Goal: Transaction & Acquisition: Book appointment/travel/reservation

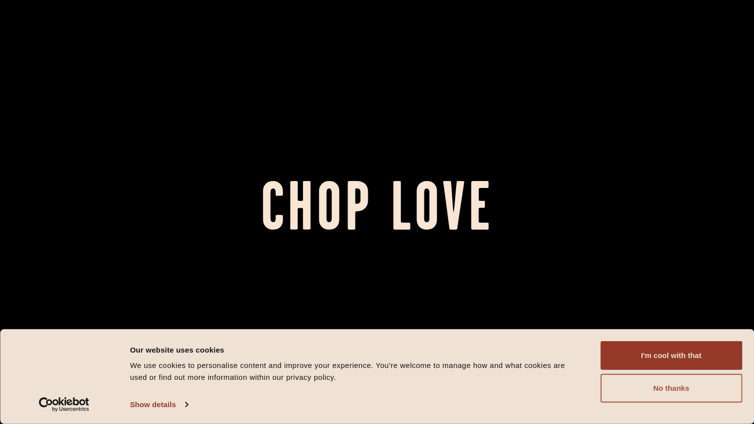
click at [672, 378] on button "No thanks" at bounding box center [672, 388] width 142 height 29
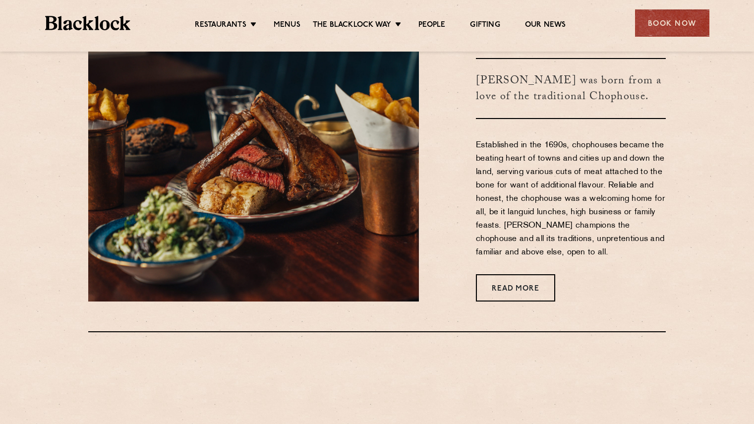
scroll to position [436, 0]
click at [294, 20] on link "Menus" at bounding box center [287, 25] width 27 height 11
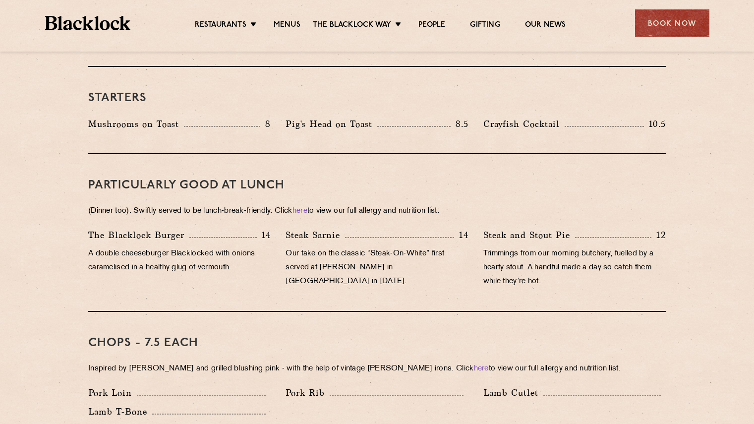
scroll to position [533, 0]
click at [673, 33] on div "Book Now" at bounding box center [672, 22] width 74 height 27
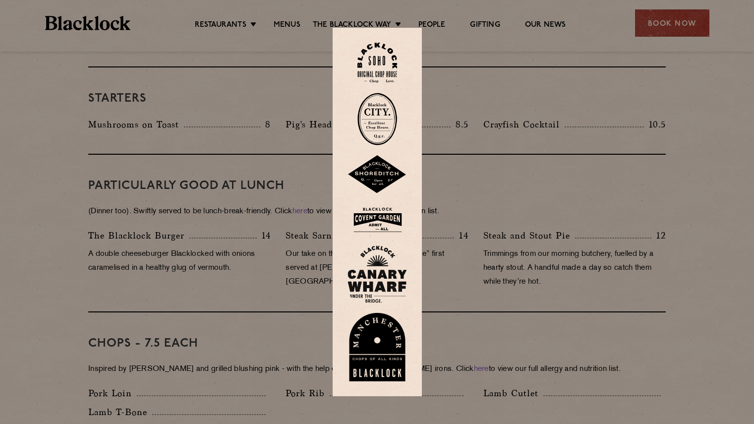
click at [385, 223] on img at bounding box center [378, 220] width 60 height 32
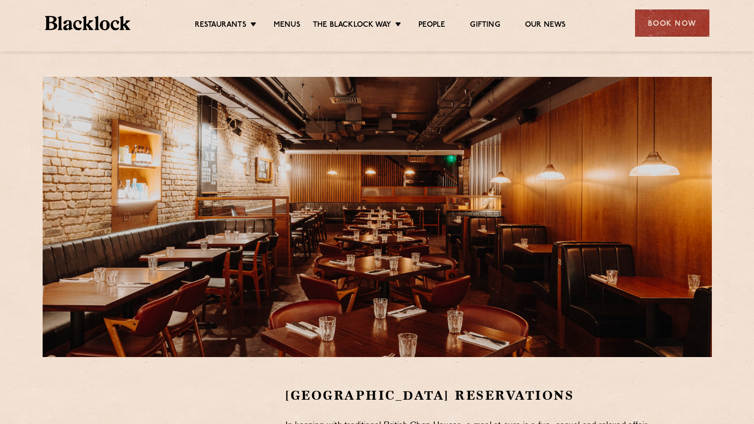
scroll to position [292, 0]
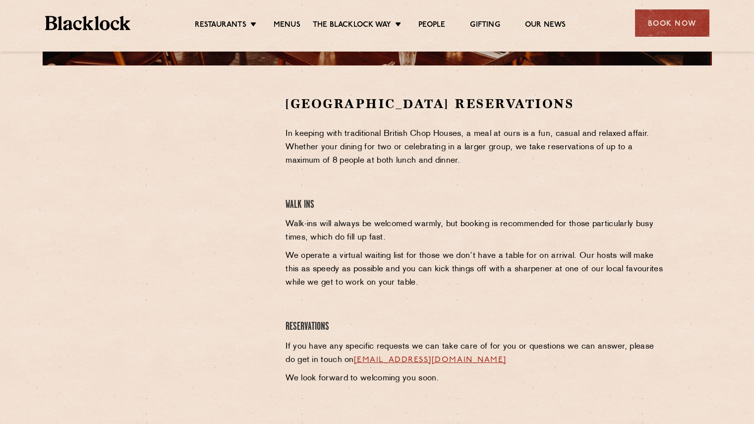
click at [74, 265] on section "Covent Garden Reservations In keeping with traditional British Chop Houses, a m…" at bounding box center [377, 242] width 754 height 355
click at [666, 21] on div "Book Now" at bounding box center [672, 22] width 74 height 27
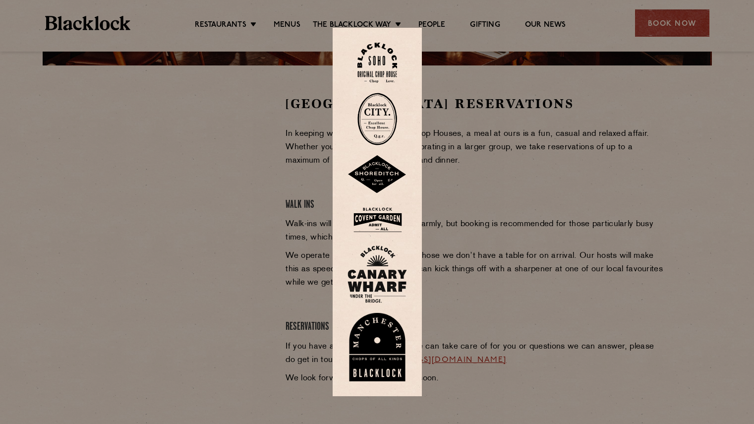
click at [395, 61] on img at bounding box center [378, 63] width 40 height 40
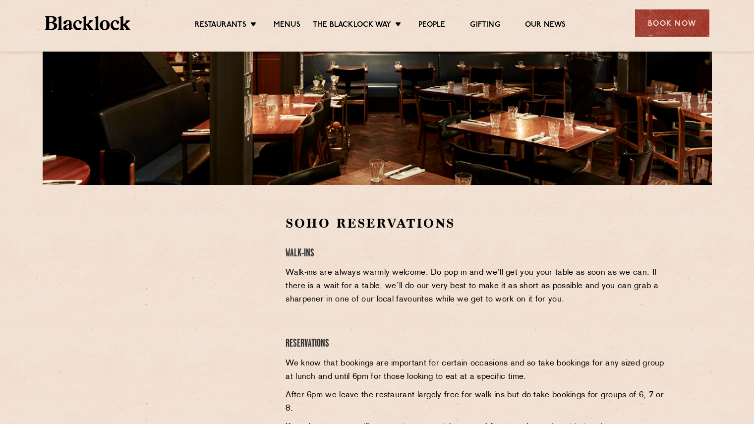
scroll to position [220, 0]
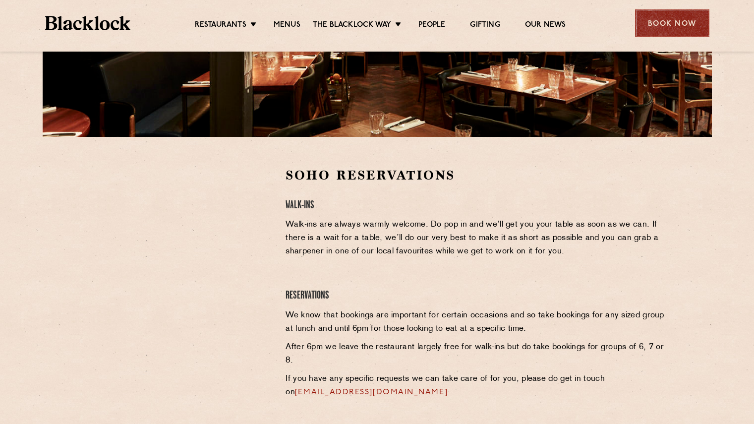
click at [663, 15] on div "Book Now" at bounding box center [672, 22] width 74 height 27
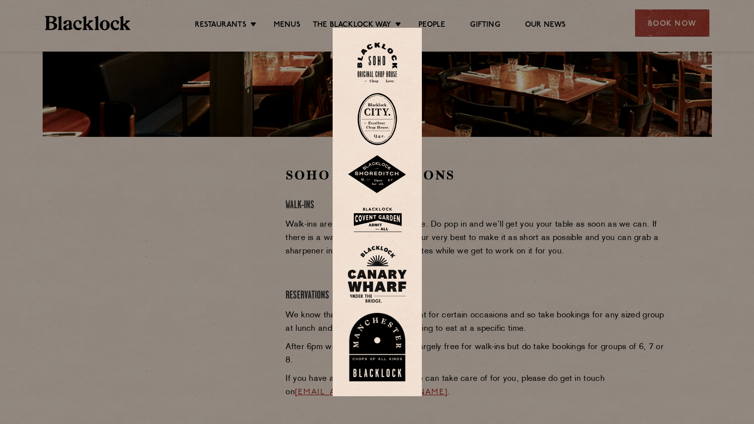
click at [401, 118] on link at bounding box center [378, 119] width 60 height 53
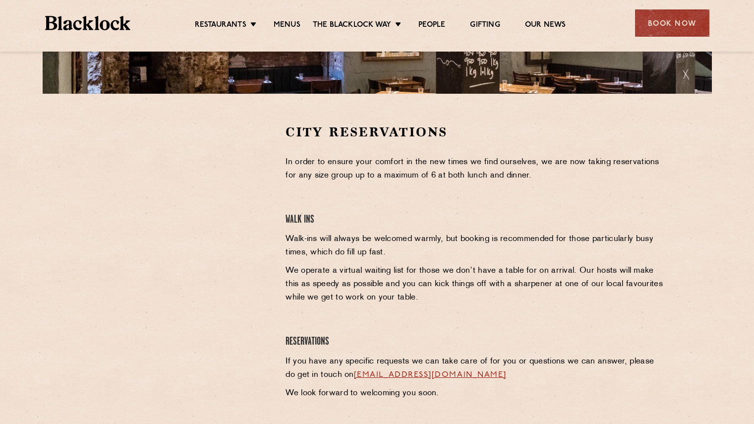
scroll to position [264, 0]
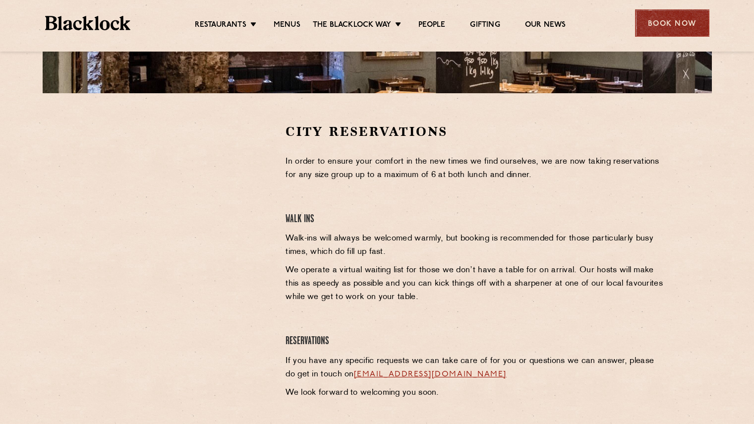
click at [691, 28] on div "Book Now" at bounding box center [672, 22] width 74 height 27
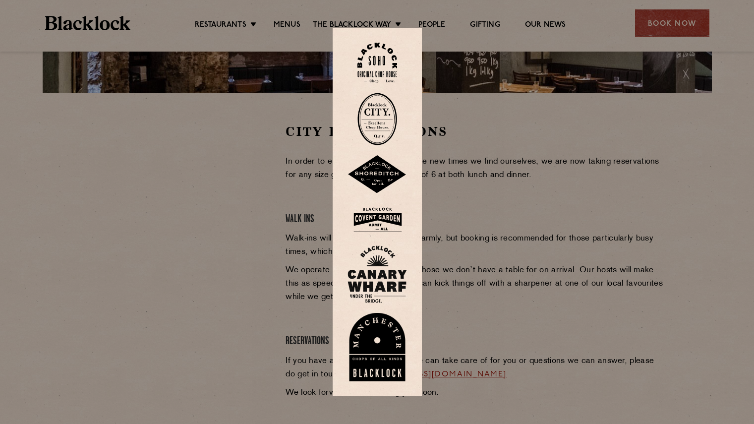
click at [386, 176] on img at bounding box center [378, 174] width 60 height 39
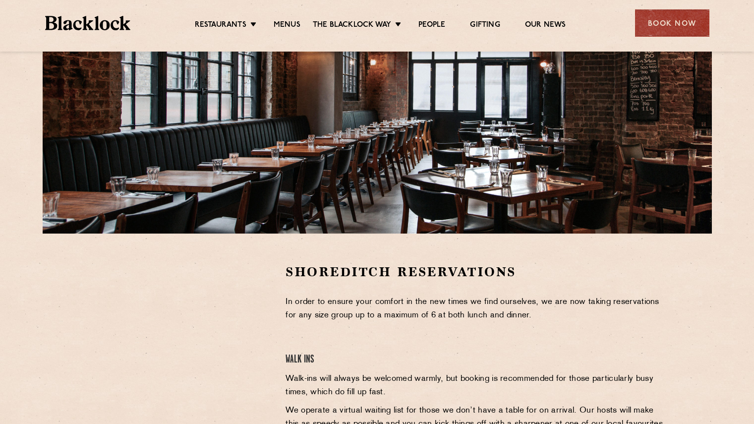
scroll to position [154, 0]
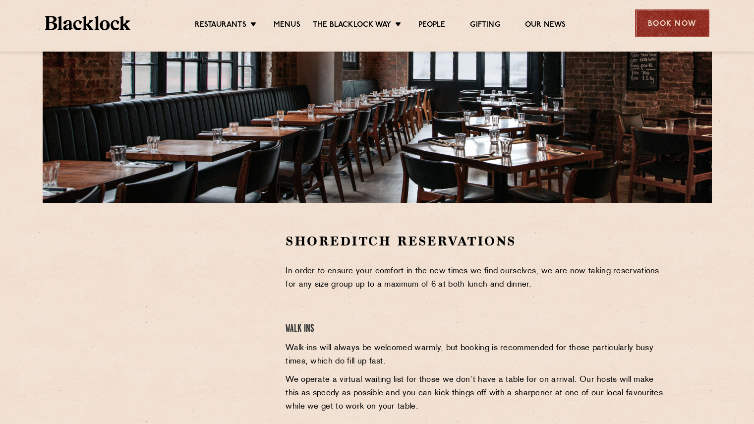
click at [649, 30] on div "Book Now" at bounding box center [672, 22] width 74 height 27
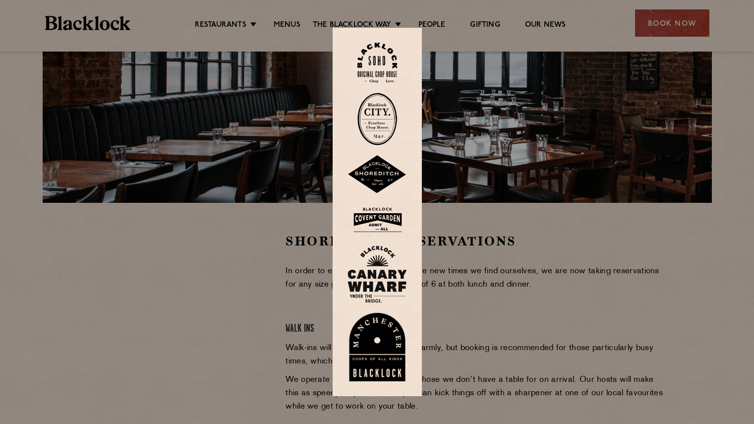
click at [374, 276] on img at bounding box center [378, 275] width 60 height 58
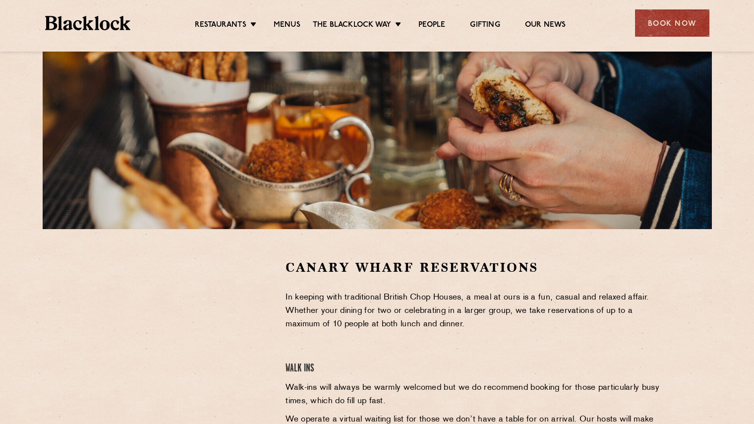
scroll to position [179, 0]
